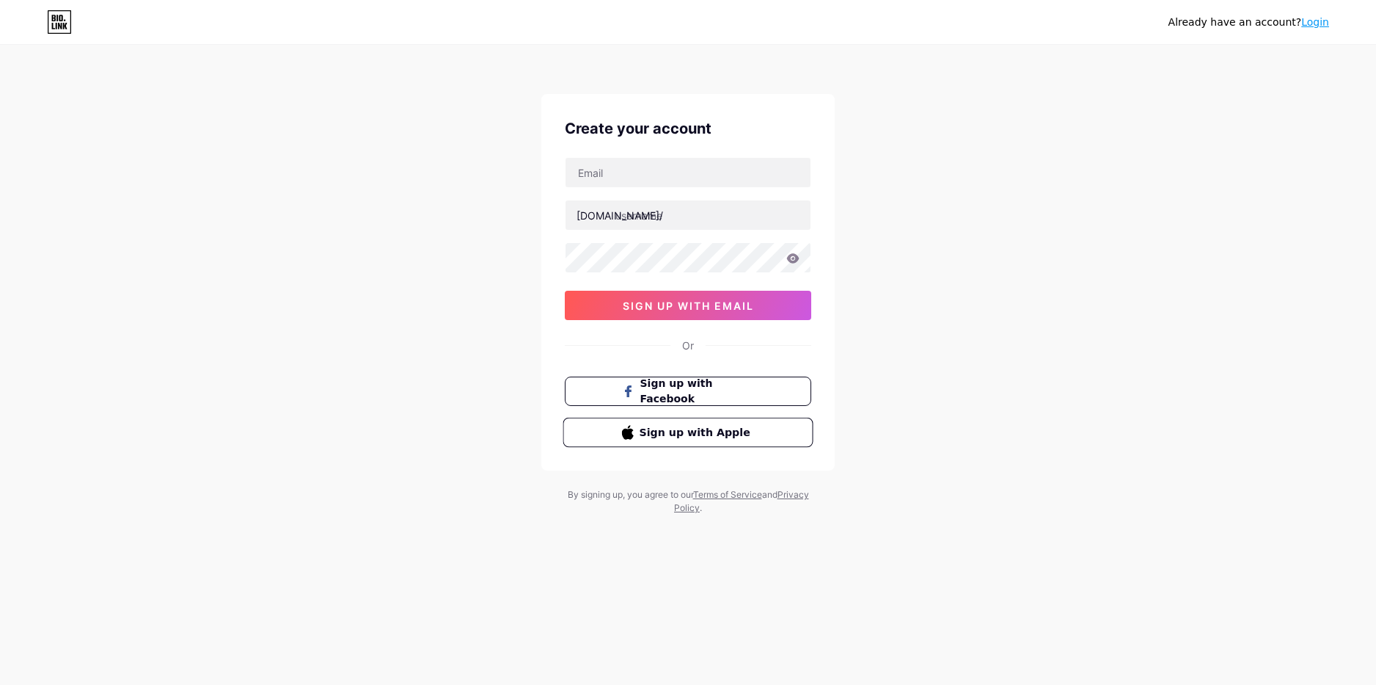
click at [743, 435] on span "Sign up with Apple" at bounding box center [697, 431] width 115 height 15
click at [690, 208] on input "text" at bounding box center [688, 214] width 245 height 29
click at [676, 175] on input "text" at bounding box center [688, 172] width 245 height 29
type input "[EMAIL_ADDRESS][DOMAIN_NAME]"
click at [680, 226] on input "text" at bounding box center [688, 214] width 245 height 29
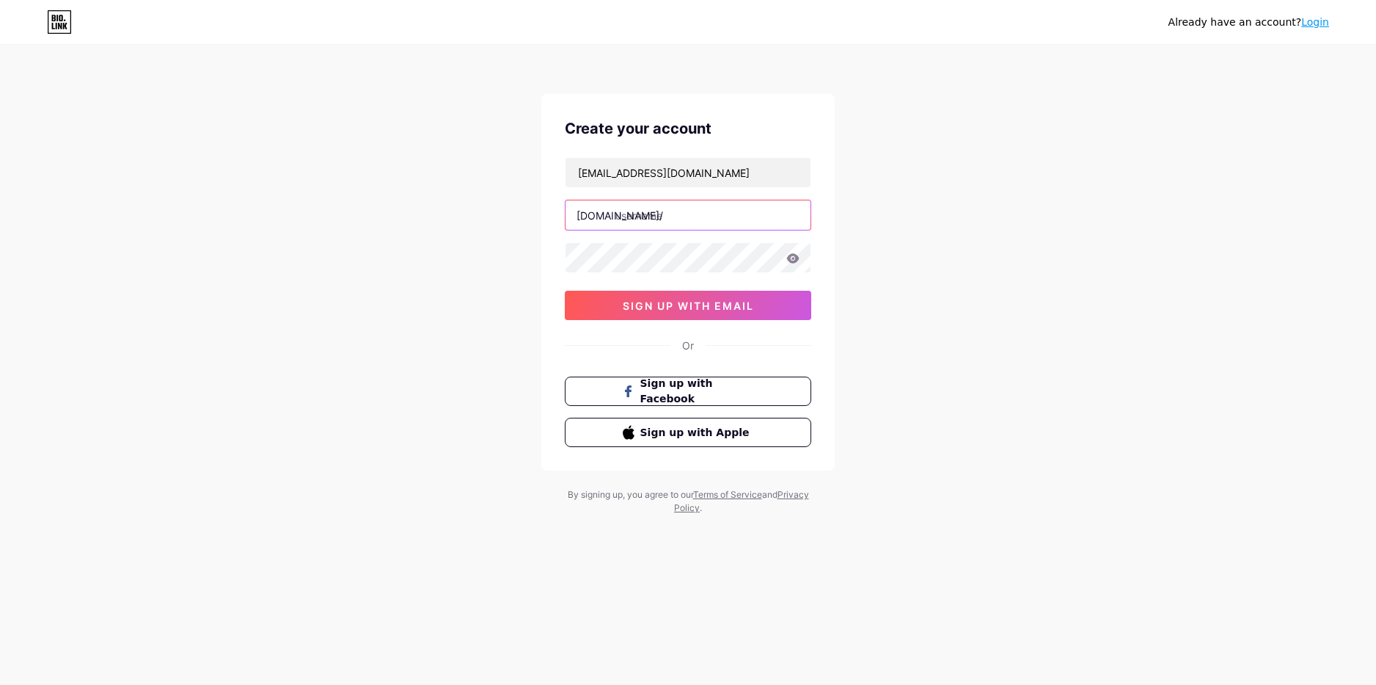
type input "4"
type input "яz"
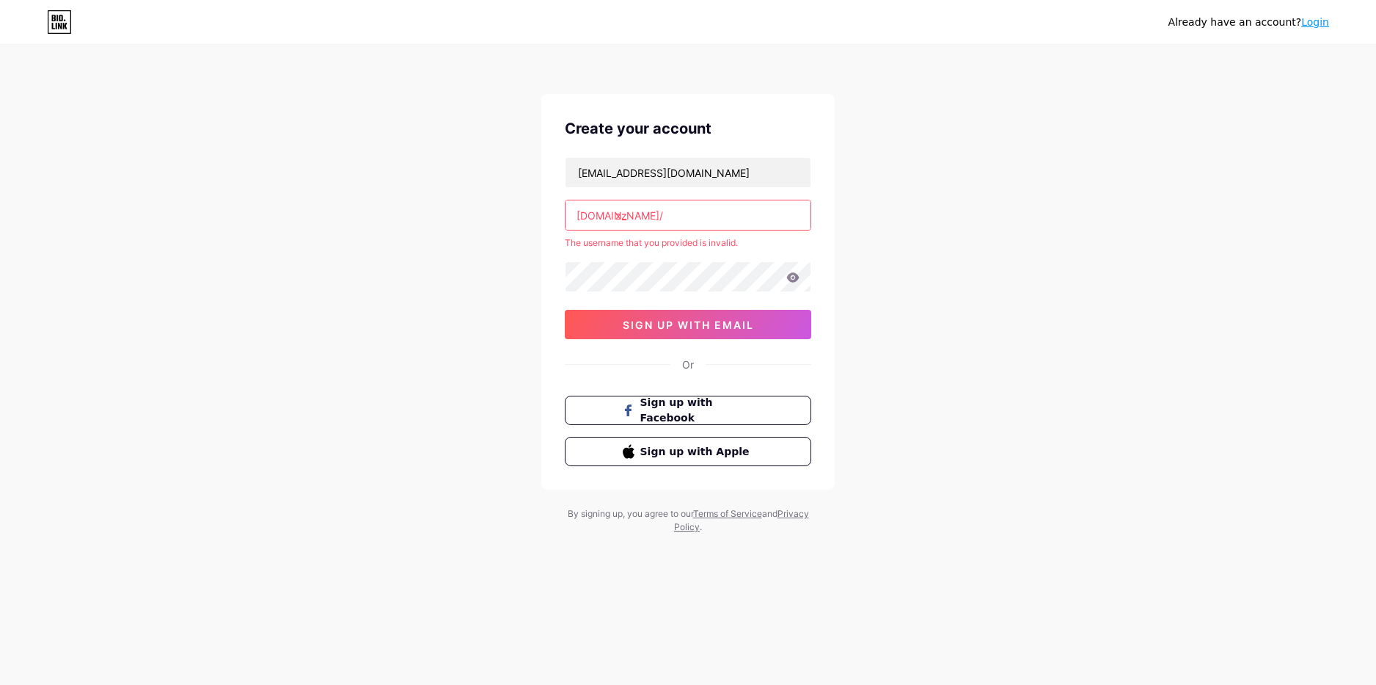
type input "z"
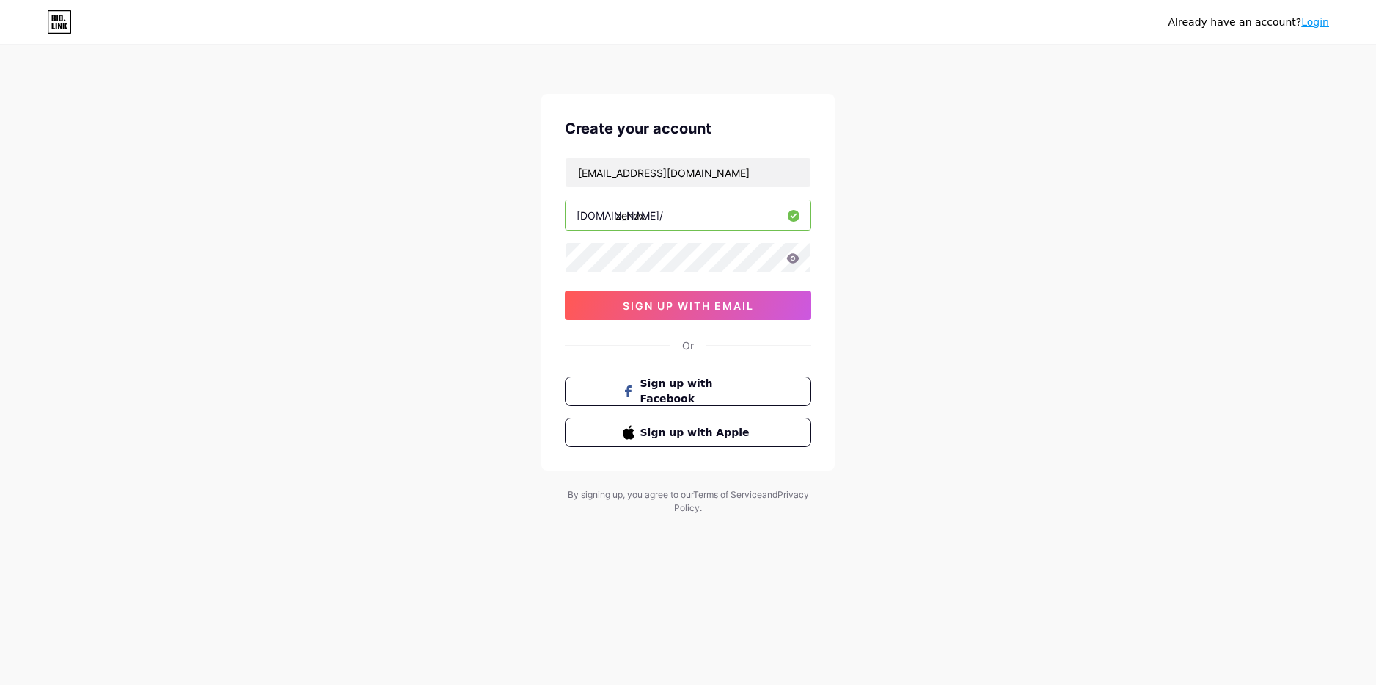
type input "zendx"
click at [674, 305] on span "sign up with email" at bounding box center [688, 305] width 131 height 12
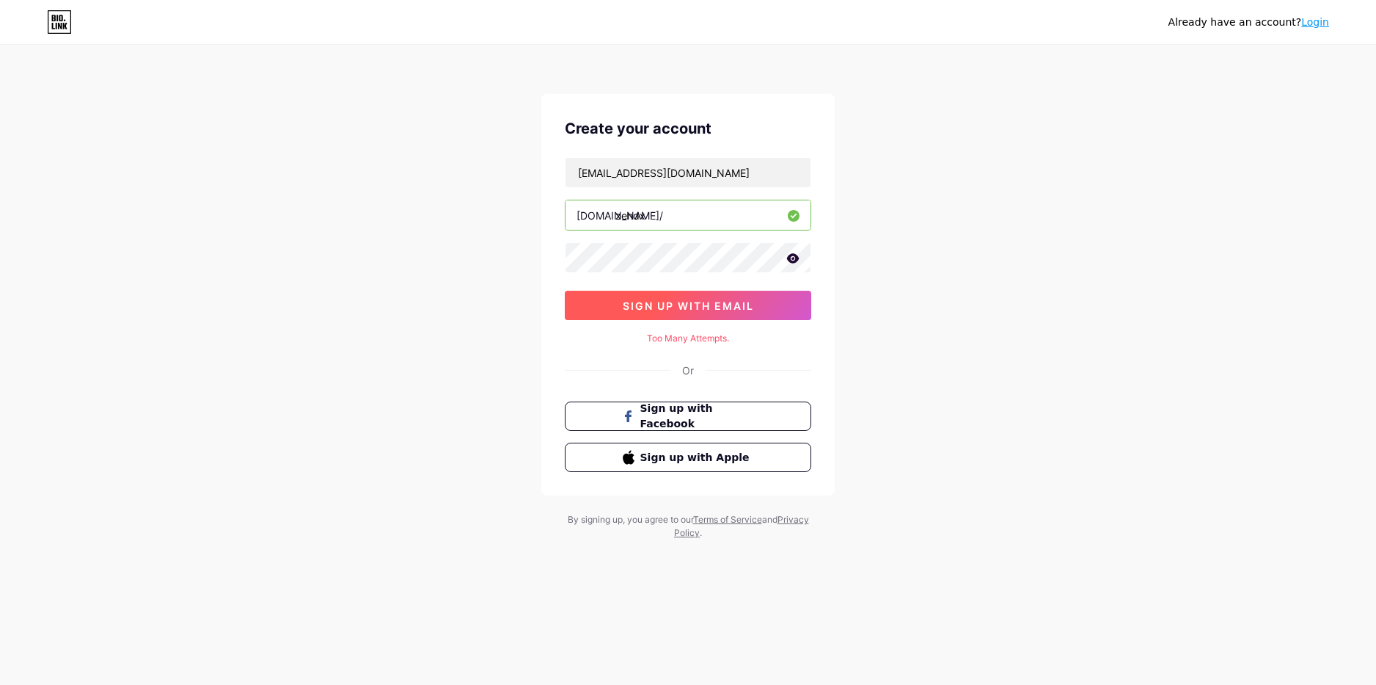
click at [661, 302] on span "sign up with email" at bounding box center [688, 305] width 131 height 12
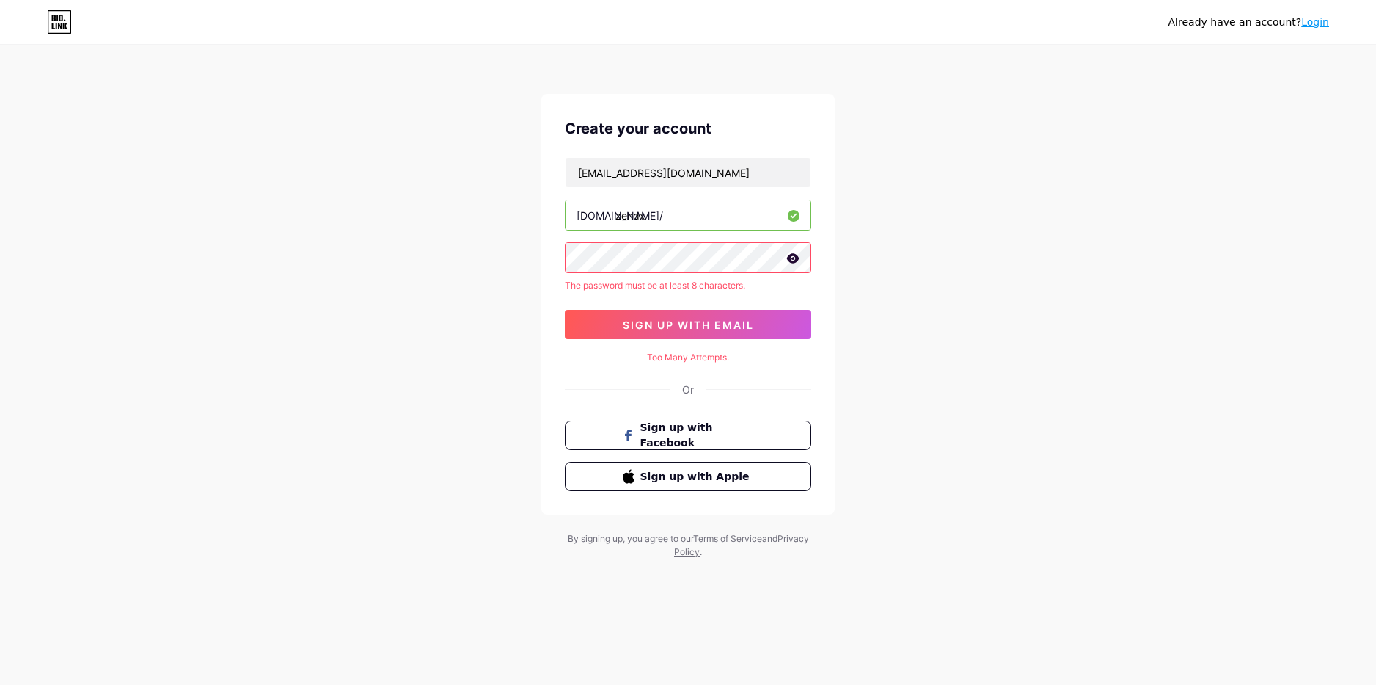
click at [789, 261] on icon at bounding box center [793, 258] width 13 height 10
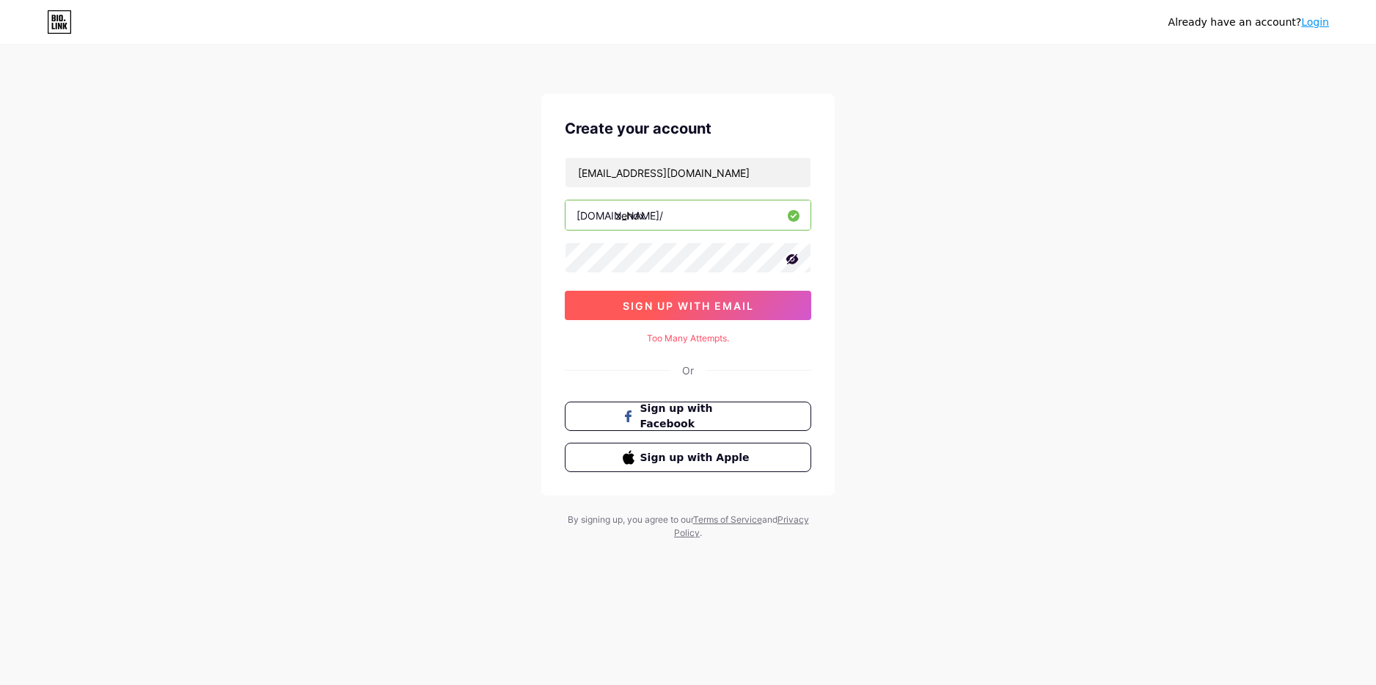
click at [684, 300] on span "sign up with email" at bounding box center [688, 305] width 131 height 12
click at [671, 305] on span "sign up with email" at bounding box center [688, 305] width 131 height 12
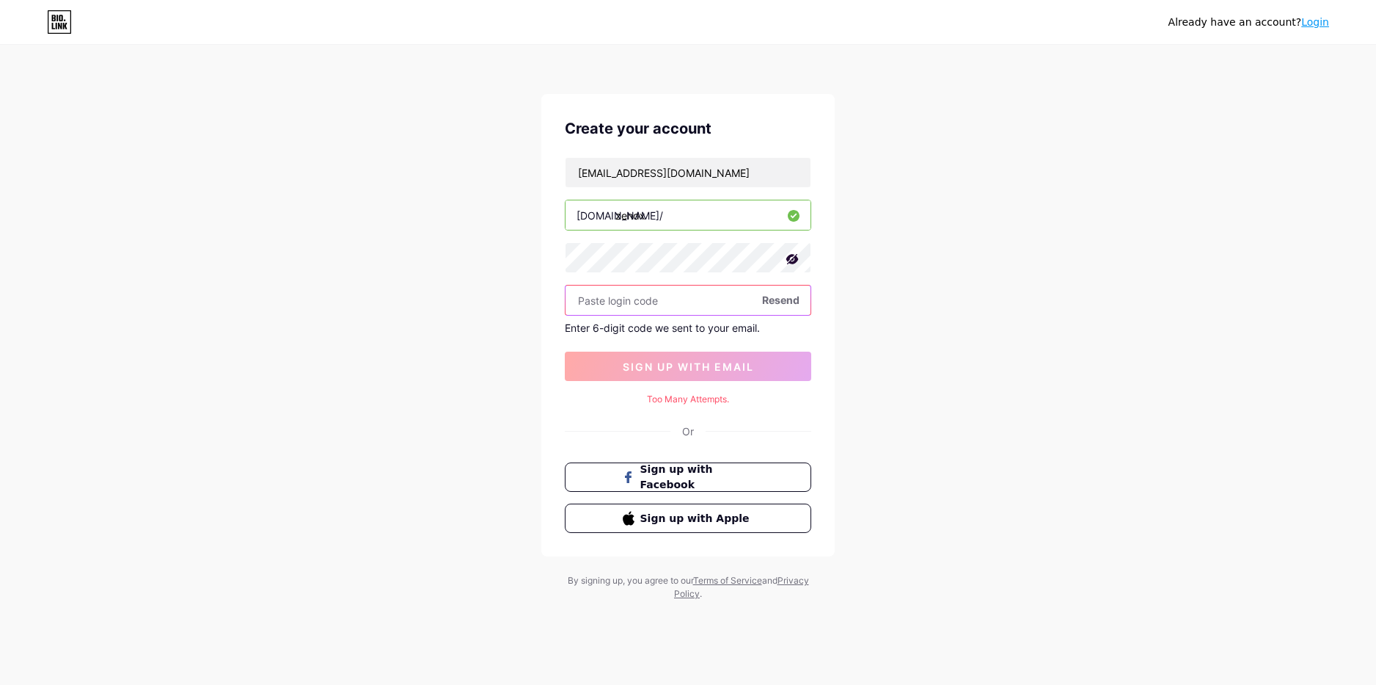
paste input "681705"
type input "681705"
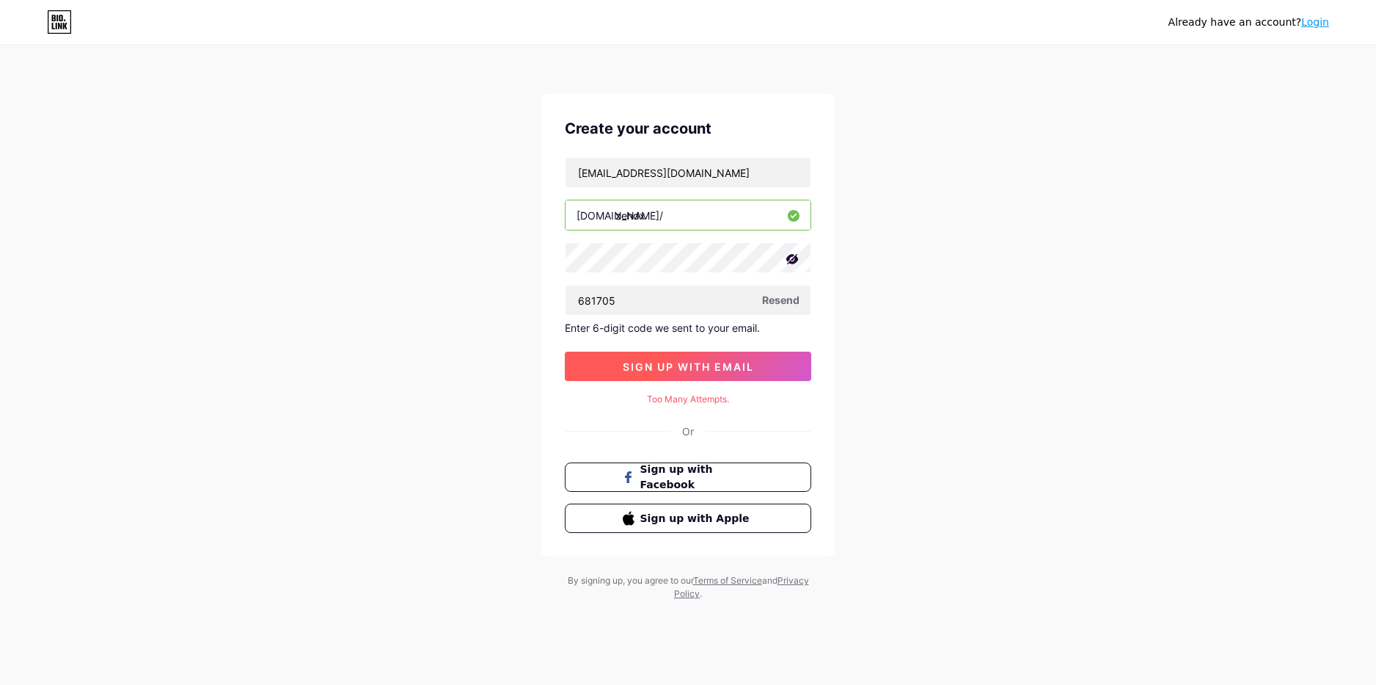
click at [733, 365] on span "sign up with email" at bounding box center [688, 366] width 131 height 12
